Goal: Navigation & Orientation: Go to known website

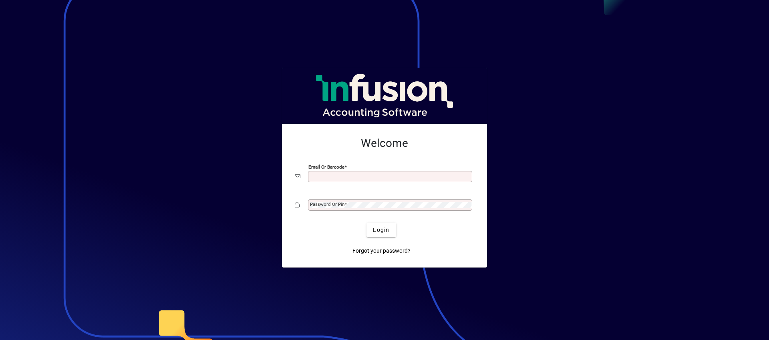
type input "**********"
click at [370, 234] on span "submit" at bounding box center [381, 229] width 29 height 19
